Goal: Transaction & Acquisition: Purchase product/service

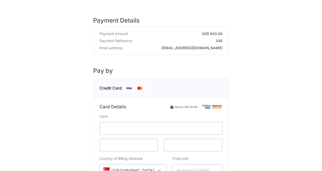
scroll to position [25, 0]
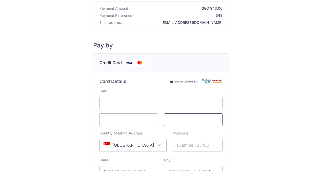
click at [179, 123] on span at bounding box center [193, 119] width 59 height 13
click at [254, 120] on div "Payment Details Payment Amount SGD 943.00 Payment Reference 348 Email address […" at bounding box center [161, 116] width 298 height 267
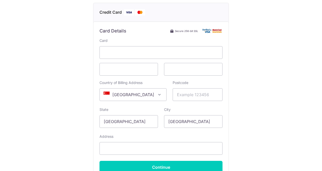
scroll to position [76, 0]
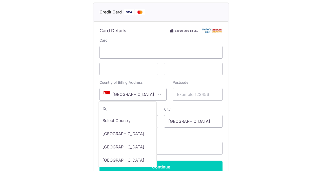
click at [157, 94] on span at bounding box center [160, 94] width 6 height 6
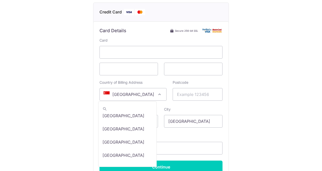
scroll to position [3210, 0]
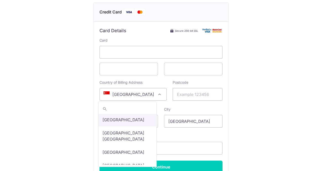
select select "233"
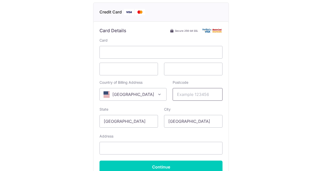
click at [181, 96] on input "Postcode" at bounding box center [198, 94] width 50 height 13
type input "94403"
click at [81, 103] on div "Payment Details Payment Amount SGD 943.00 Payment Reference 348 Email address […" at bounding box center [161, 65] width 298 height 267
click at [133, 120] on input "[GEOGRAPHIC_DATA]" at bounding box center [129, 121] width 59 height 13
type input "S"
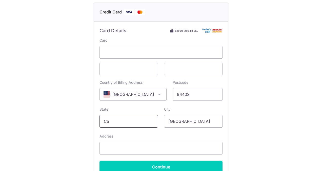
type input "[US_STATE]"
type input "[STREET_ADDRESS][PERSON_NAME]"
click at [190, 122] on input "[GEOGRAPHIC_DATA]" at bounding box center [193, 121] width 59 height 13
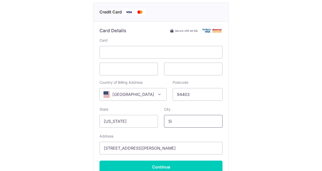
type input "S"
type input "[GEOGRAPHIC_DATA]"
click at [244, 104] on div "Payment Details Payment Amount SGD 943.00 Payment Reference 348 Email address […" at bounding box center [161, 65] width 298 height 267
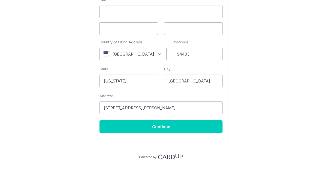
scroll to position [128, 0]
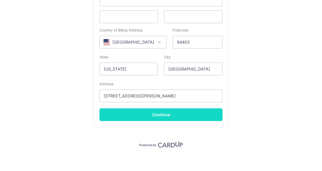
click at [153, 117] on input "Continue" at bounding box center [161, 114] width 123 height 13
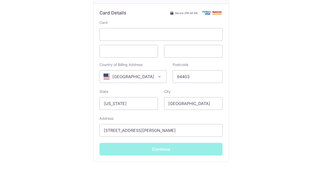
scroll to position [52, 0]
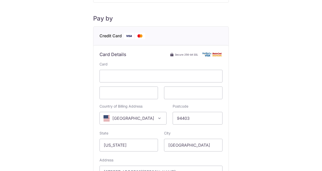
type input "**** 9503"
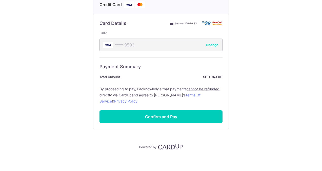
scroll to position [85, 0]
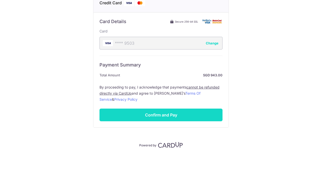
click at [163, 112] on input "Confirm and Pay" at bounding box center [161, 114] width 123 height 13
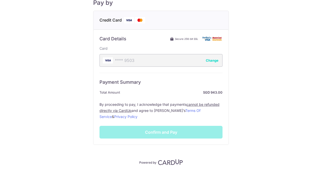
scroll to position [76, 0]
